Goal: Find specific page/section: Find specific page/section

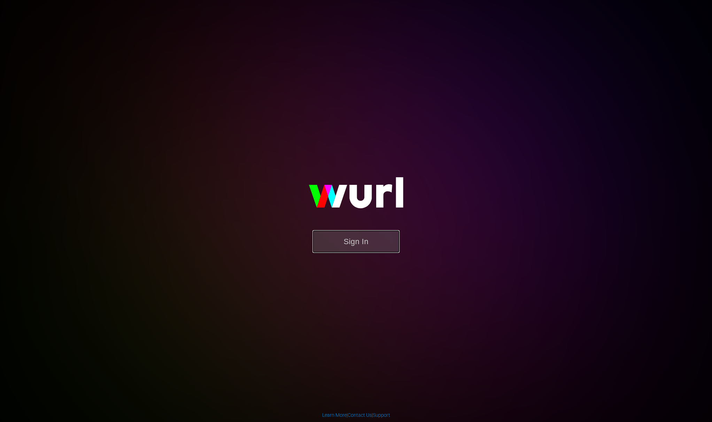
click at [390, 238] on button "Sign In" at bounding box center [356, 241] width 87 height 23
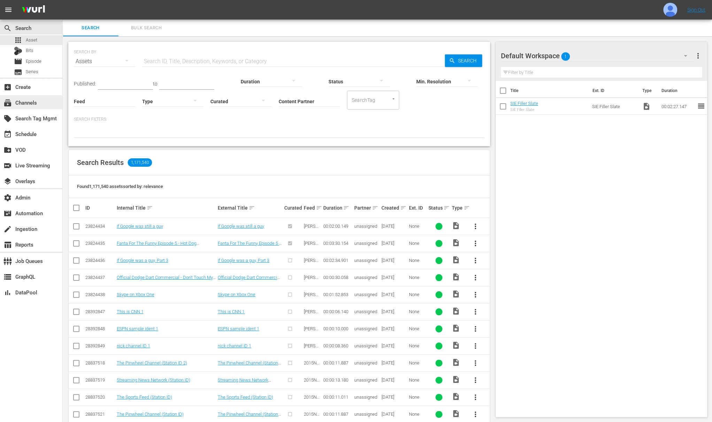
click at [33, 105] on div "subscriptions Channels" at bounding box center [19, 101] width 39 height 6
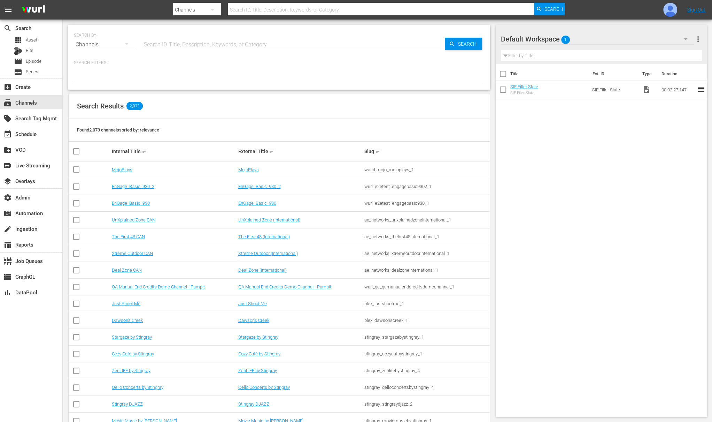
click at [190, 51] on input "text" at bounding box center [293, 44] width 303 height 17
type input "lone"
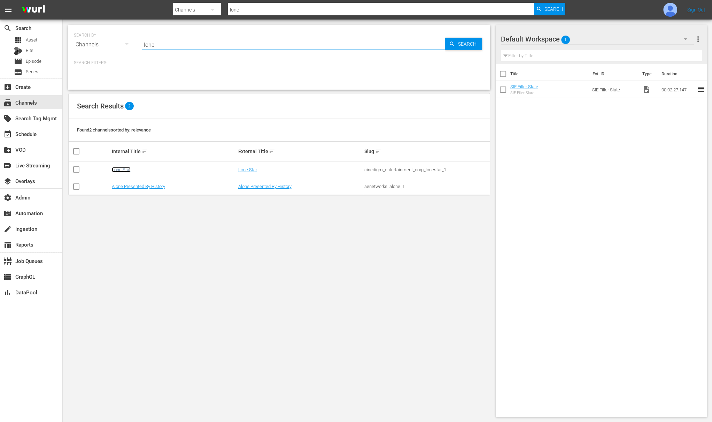
click at [128, 171] on link "Lone Star" at bounding box center [121, 169] width 19 height 5
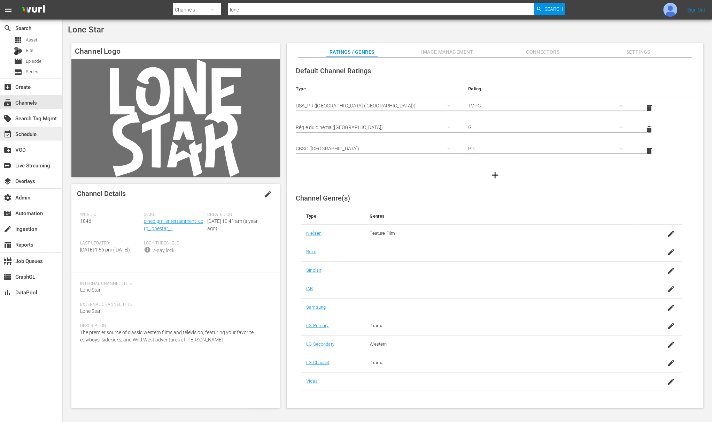
click at [36, 136] on div "event_available Schedule" at bounding box center [19, 133] width 39 height 6
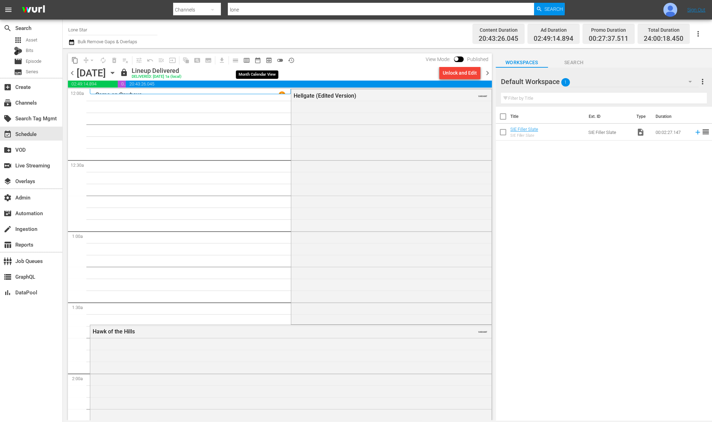
click at [259, 60] on span "date_range_outlined" at bounding box center [257, 60] width 7 height 7
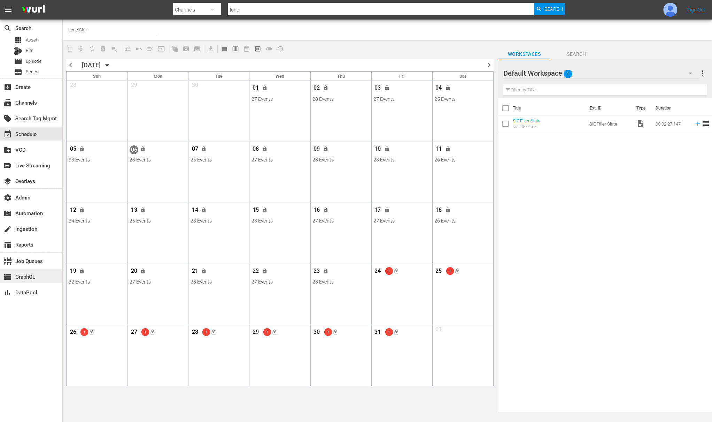
click at [34, 278] on div "storage GraphQL" at bounding box center [19, 275] width 39 height 6
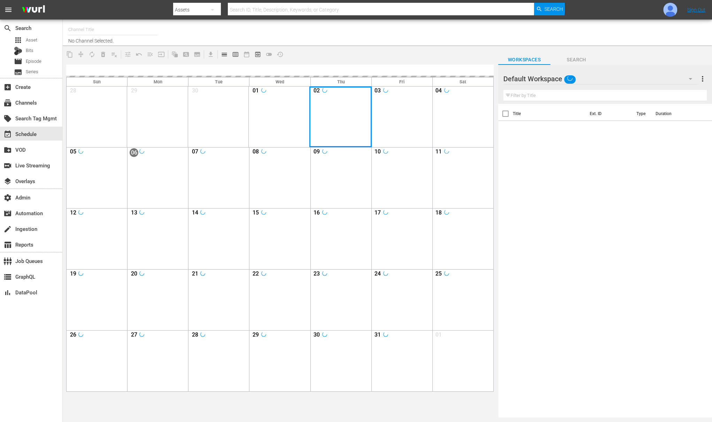
type input "Lone Star (1846)"
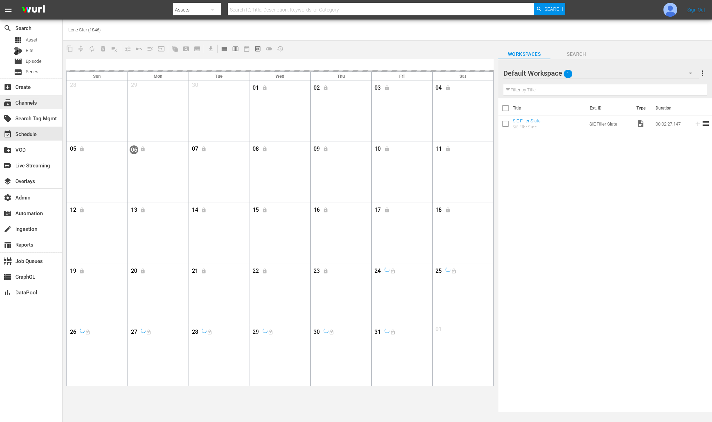
click at [26, 101] on div "subscriptions Channels" at bounding box center [19, 101] width 39 height 6
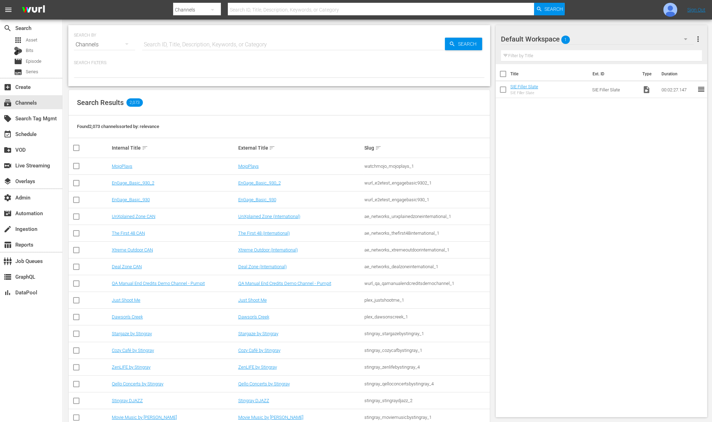
click at [186, 44] on input "text" at bounding box center [293, 44] width 303 height 17
type input "screambox"
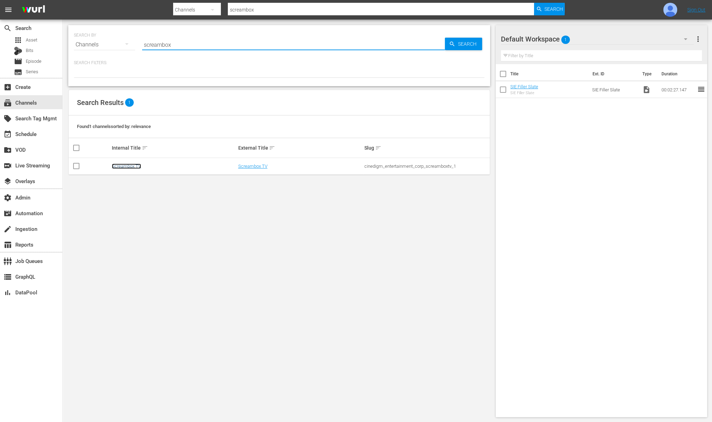
click at [127, 165] on link "Screambox TV" at bounding box center [126, 165] width 29 height 5
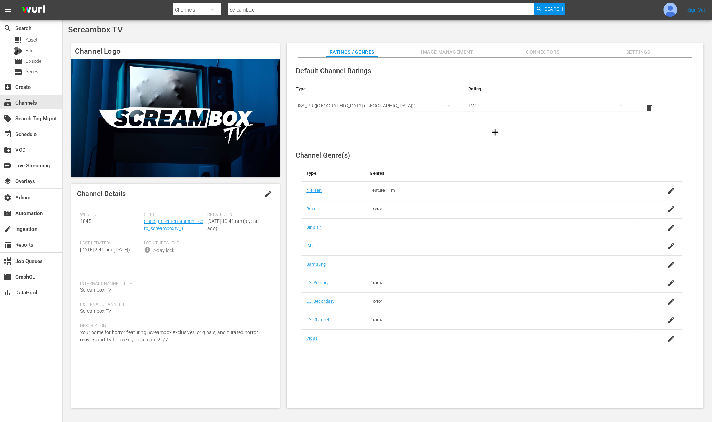
click at [635, 52] on span "Settings" at bounding box center [638, 52] width 52 height 9
